Goal: Task Accomplishment & Management: Manage account settings

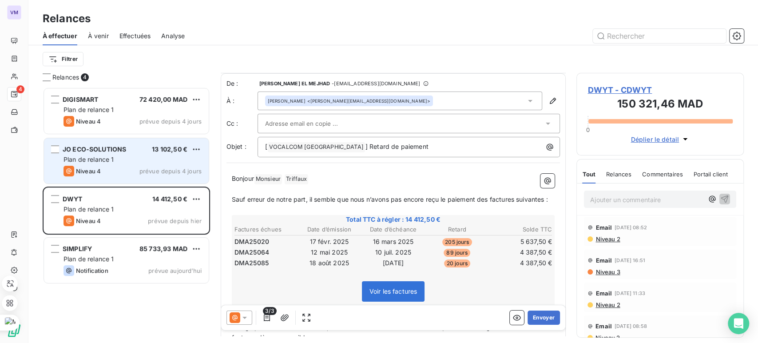
scroll to position [9, 0]
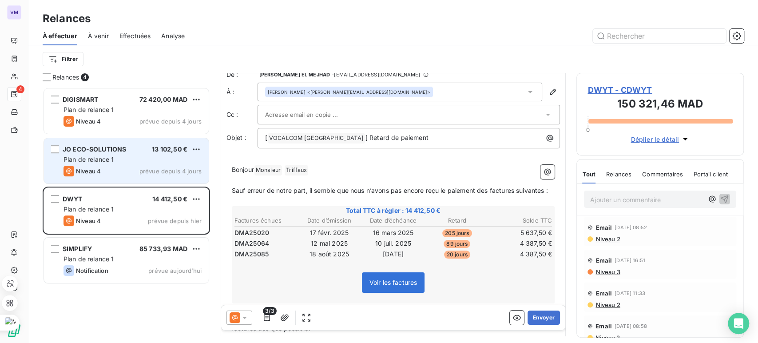
click at [79, 163] on div "Plan de relance 1" at bounding box center [132, 159] width 138 height 9
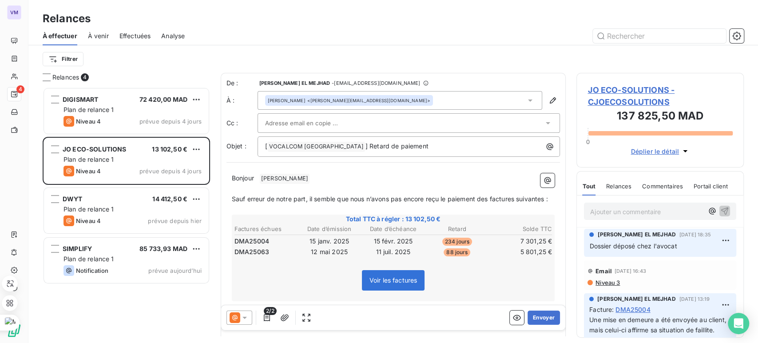
click at [691, 210] on div "Ajouter un commentaire ﻿" at bounding box center [646, 211] width 113 height 12
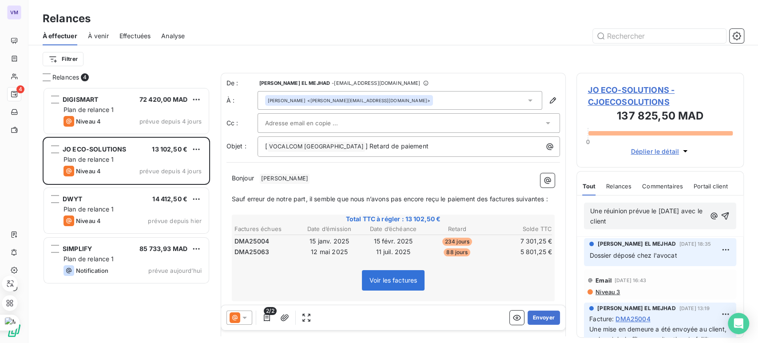
click at [646, 215] on p "Une réuinion prévue le [DATE] avec le client" at bounding box center [647, 216] width 115 height 20
click at [612, 210] on span "Une réuinion prévue le [DATE] avec le client" at bounding box center [647, 216] width 114 height 18
click at [721, 218] on icon "button" at bounding box center [725, 216] width 8 height 8
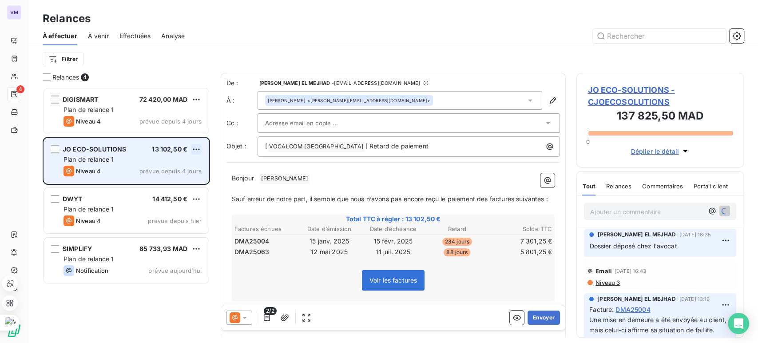
click at [194, 149] on html "VM 4 Relances À effectuer À venir Effectuées Analyse Filtrer Relances 4 DIGISMA…" at bounding box center [379, 171] width 758 height 343
click at [190, 162] on div "Replanifier cette action" at bounding box center [158, 167] width 79 height 14
select select "9"
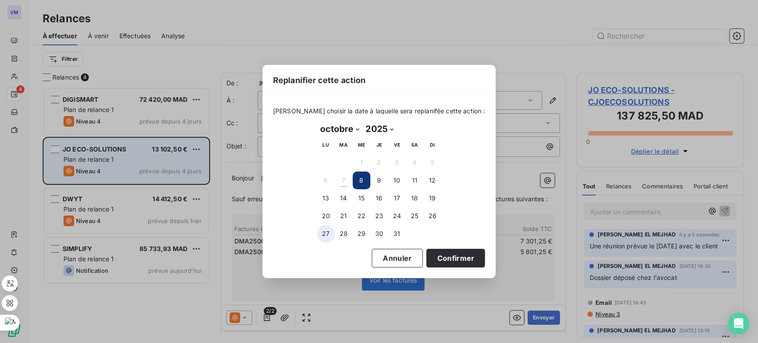
click at [325, 226] on button "27" at bounding box center [326, 234] width 18 height 18
click at [456, 254] on button "Confirmer" at bounding box center [455, 258] width 59 height 19
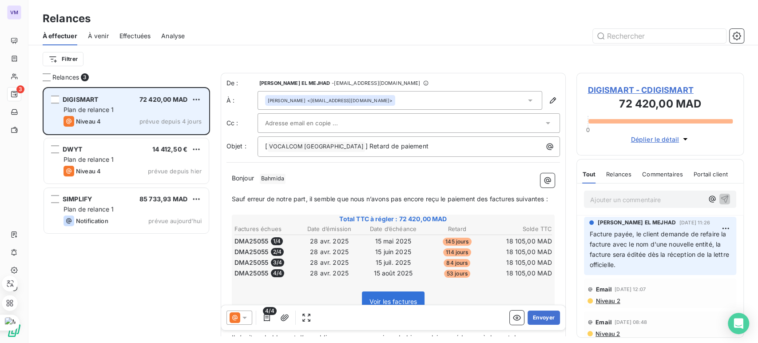
click at [119, 107] on div "Plan de relance 1" at bounding box center [132, 109] width 138 height 9
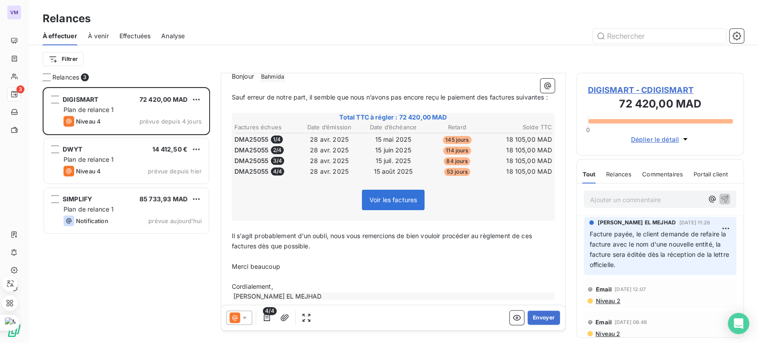
scroll to position [103, 0]
